Goal: Navigation & Orientation: Find specific page/section

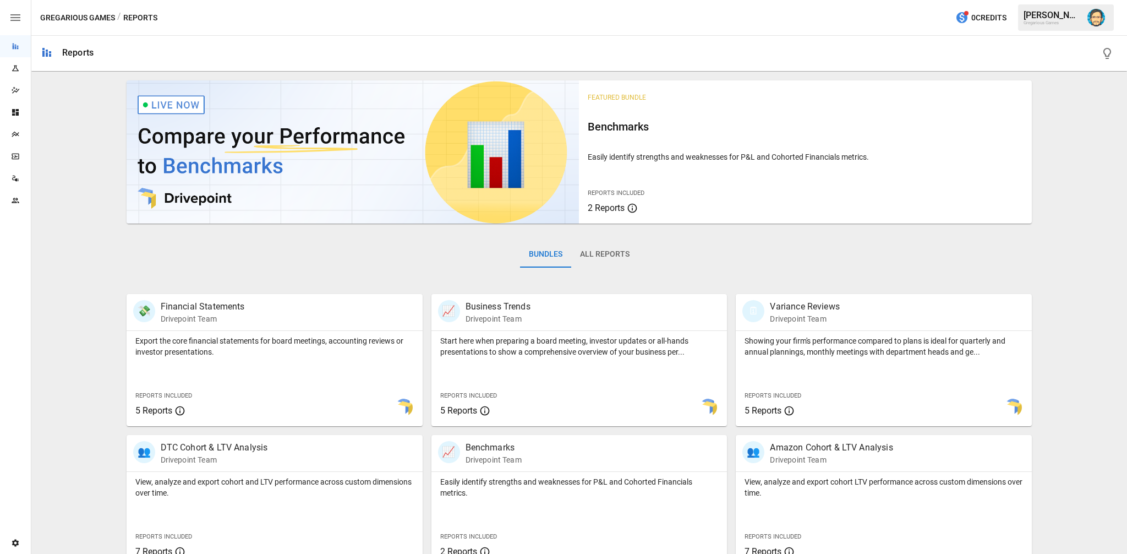
click at [1098, 16] on img "Dana Basken" at bounding box center [1097, 18] width 18 height 18
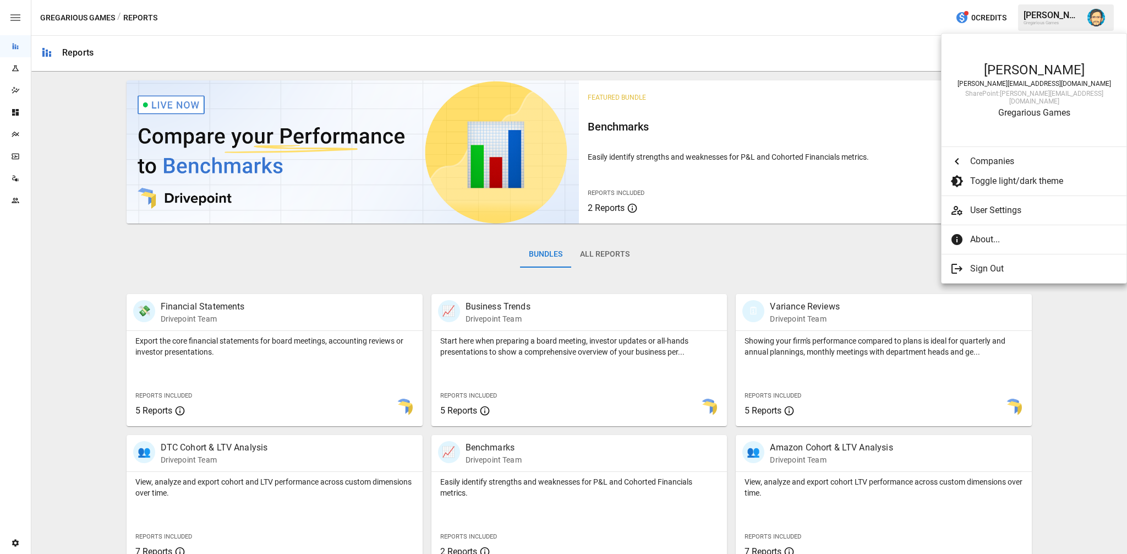
click at [972, 233] on span "About..." at bounding box center [1039, 239] width 139 height 13
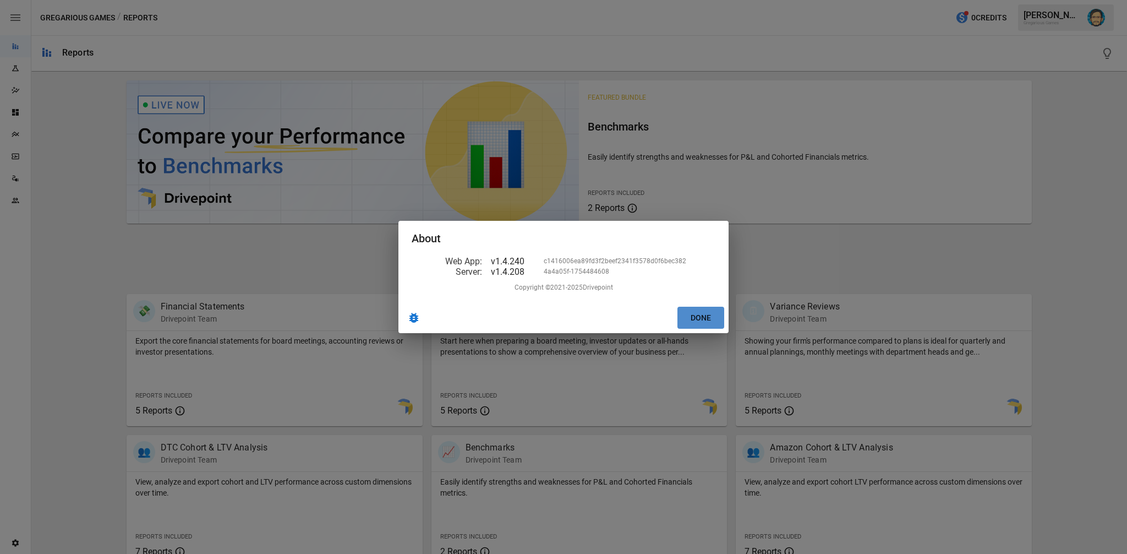
click at [691, 315] on button "Done" at bounding box center [701, 318] width 47 height 23
